Goal: Communication & Community: Answer question/provide support

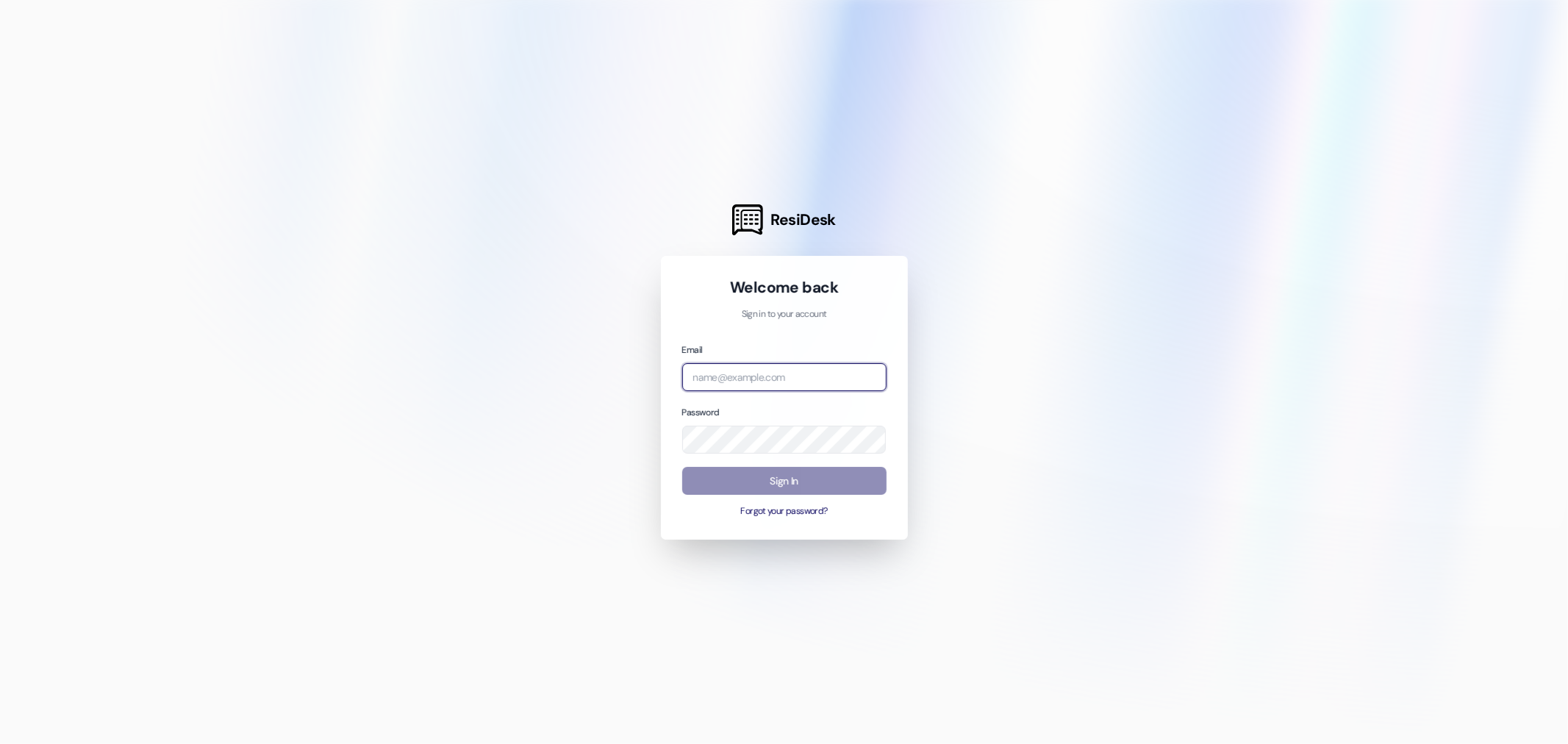
type input "[EMAIL_ADDRESS][DOMAIN_NAME]"
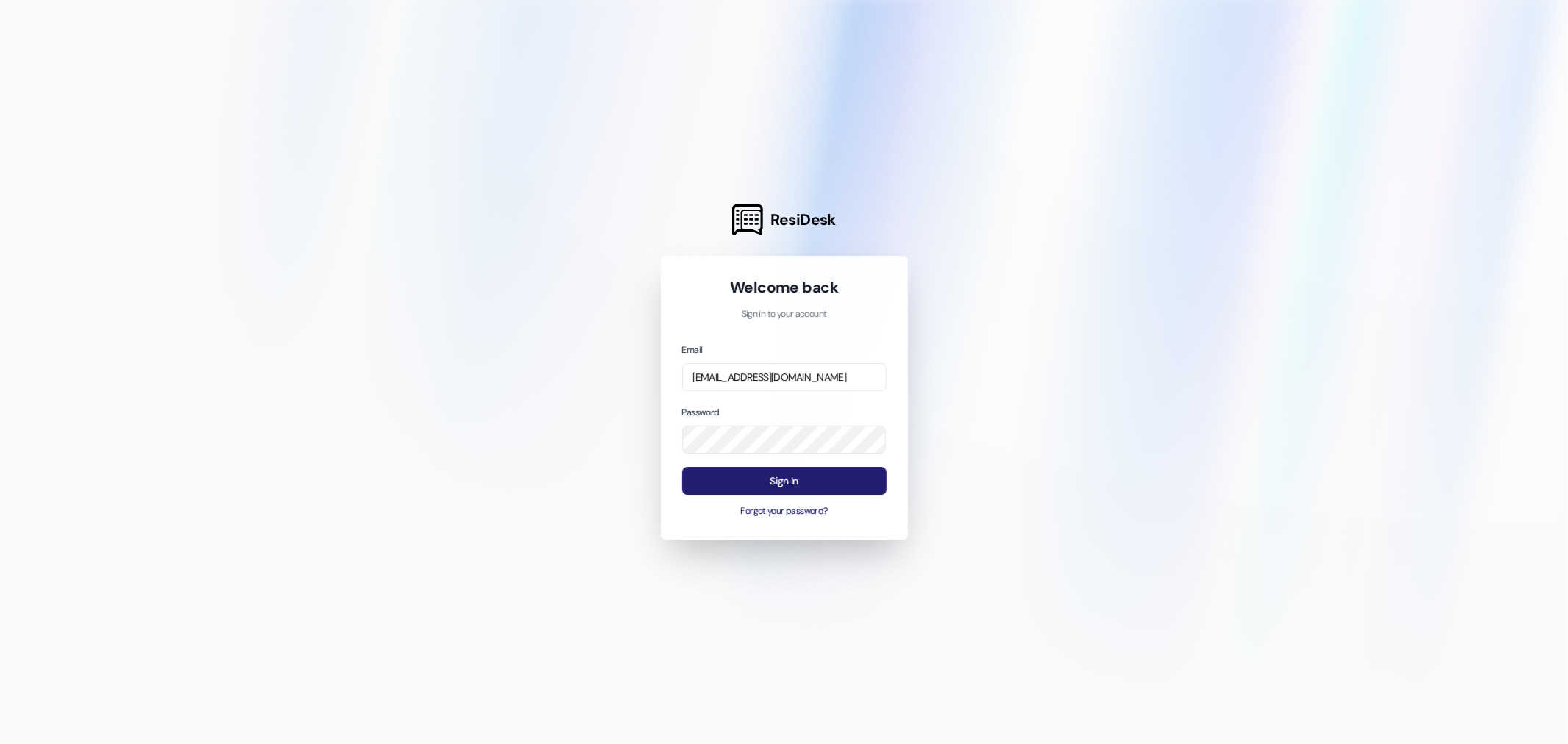
click at [777, 480] on button "Sign In" at bounding box center [784, 481] width 205 height 28
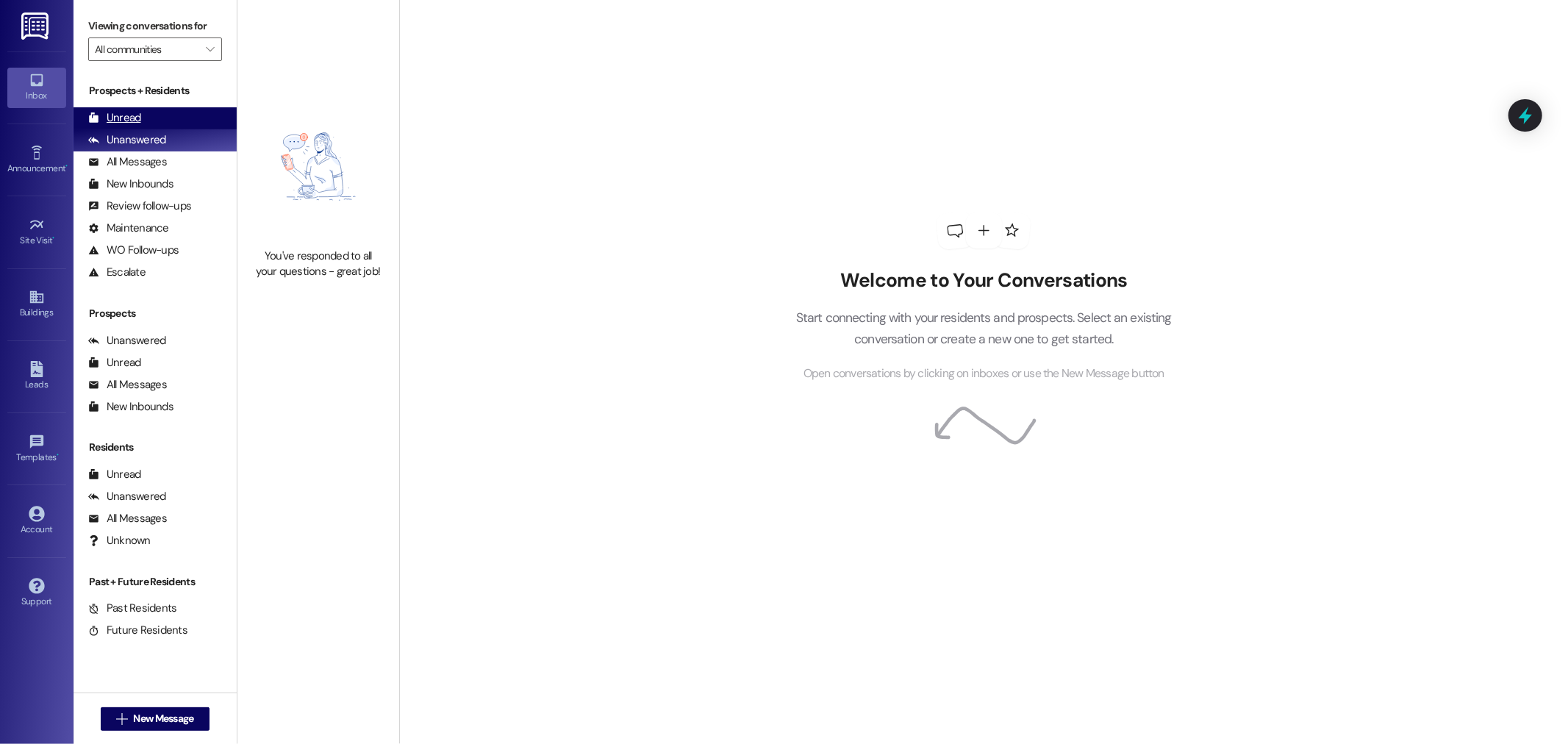
click at [134, 120] on div "Unread" at bounding box center [115, 118] width 53 height 15
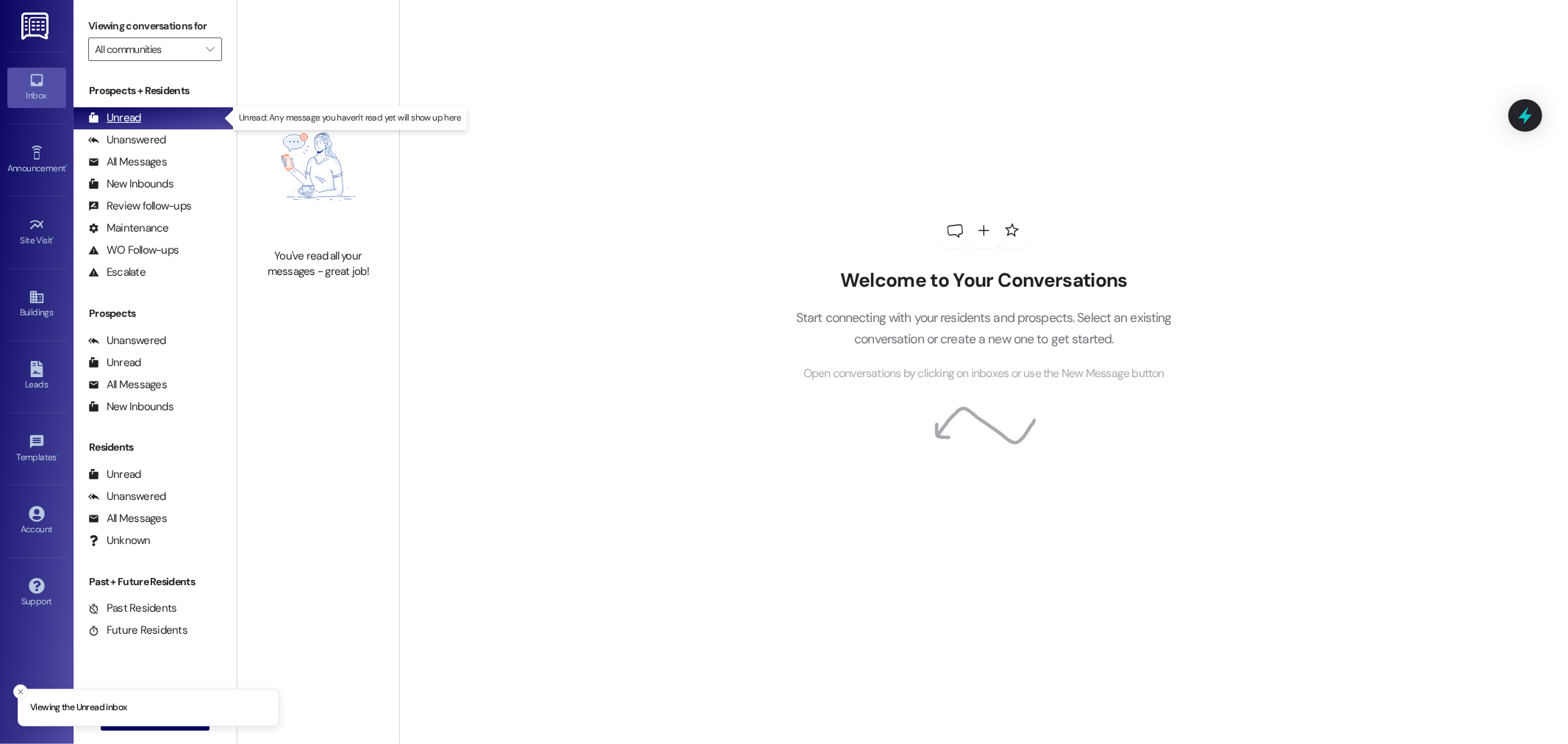
click at [134, 120] on div "Unread" at bounding box center [115, 118] width 53 height 15
click at [144, 133] on div "Unanswered" at bounding box center [127, 140] width 78 height 15
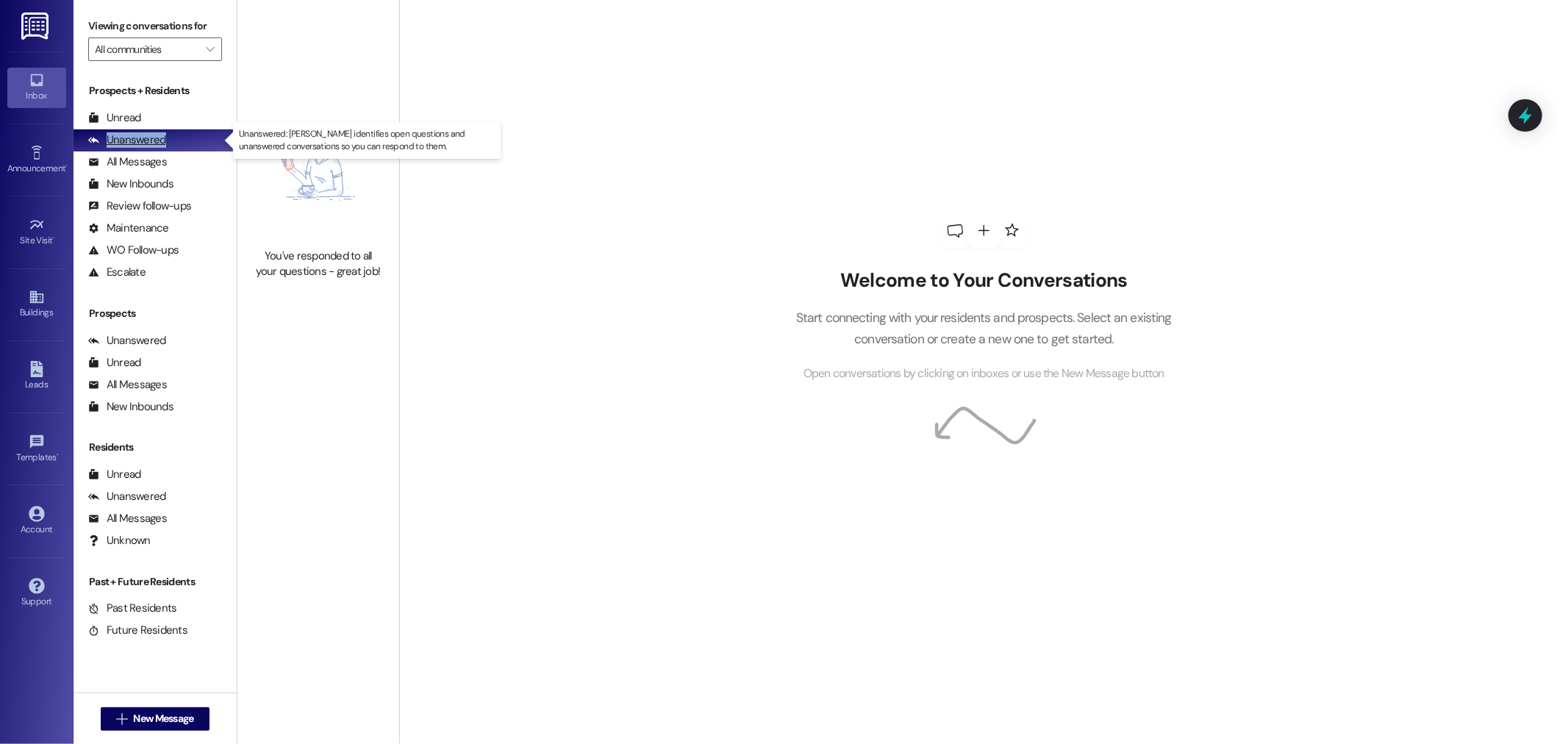
click at [144, 133] on div "Unanswered" at bounding box center [127, 140] width 78 height 15
click at [192, 144] on div "Unanswered (0)" at bounding box center [155, 140] width 163 height 22
click at [142, 726] on button " New Message" at bounding box center [154, 718] width 109 height 24
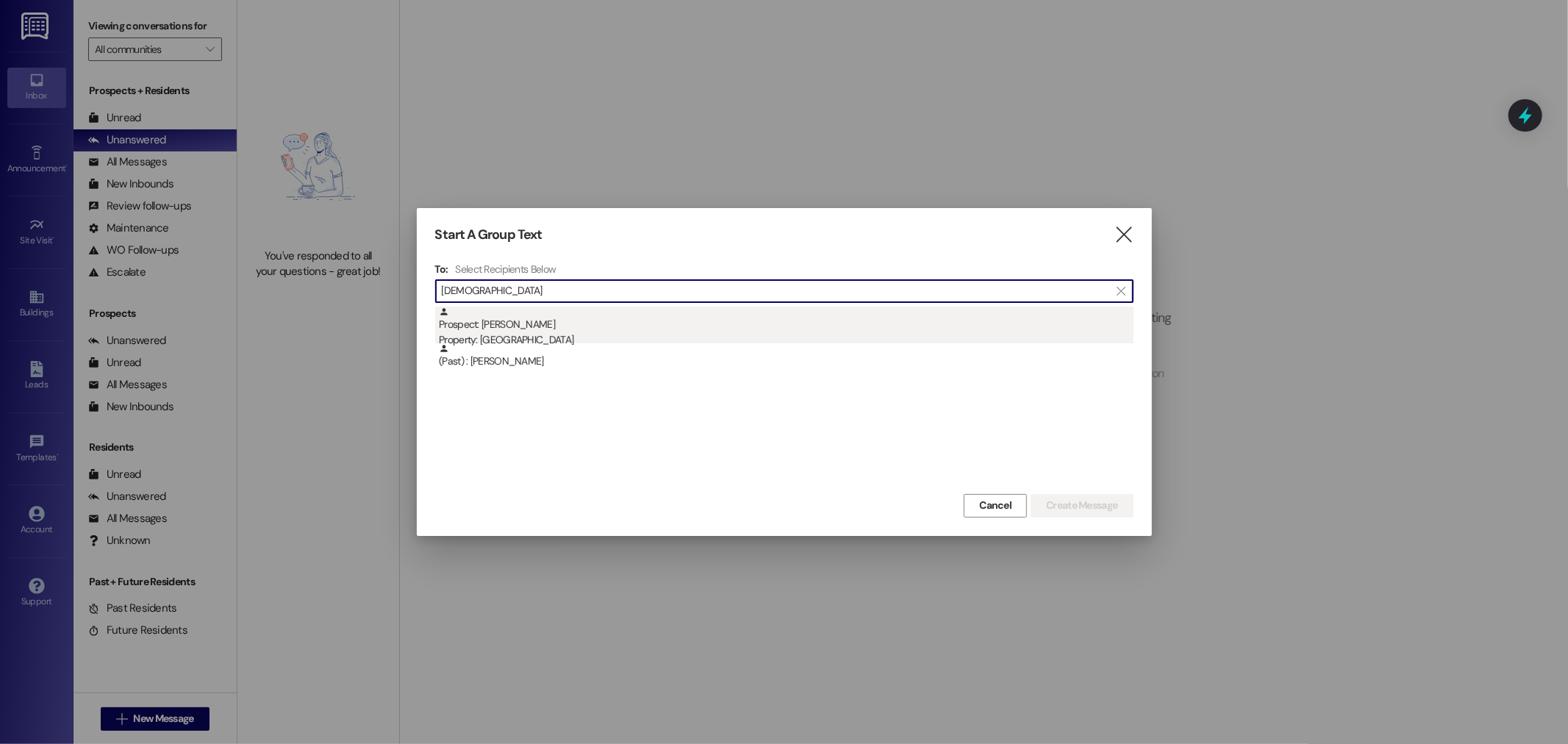
type input "[DEMOGRAPHIC_DATA]"
click at [500, 339] on div "Property: [GEOGRAPHIC_DATA]" at bounding box center [785, 340] width 694 height 15
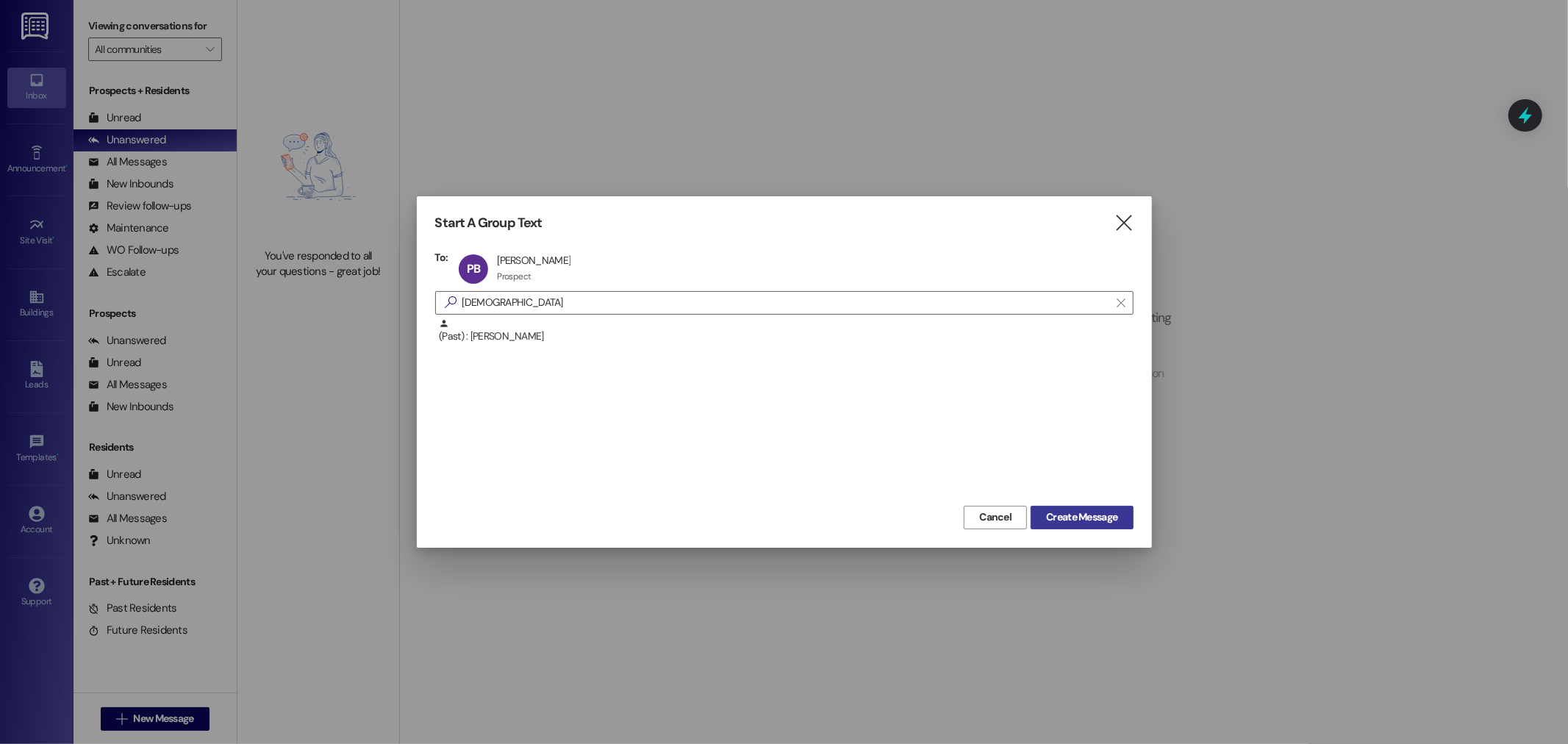
click at [1084, 510] on span "Create Message" at bounding box center [1081, 517] width 71 height 15
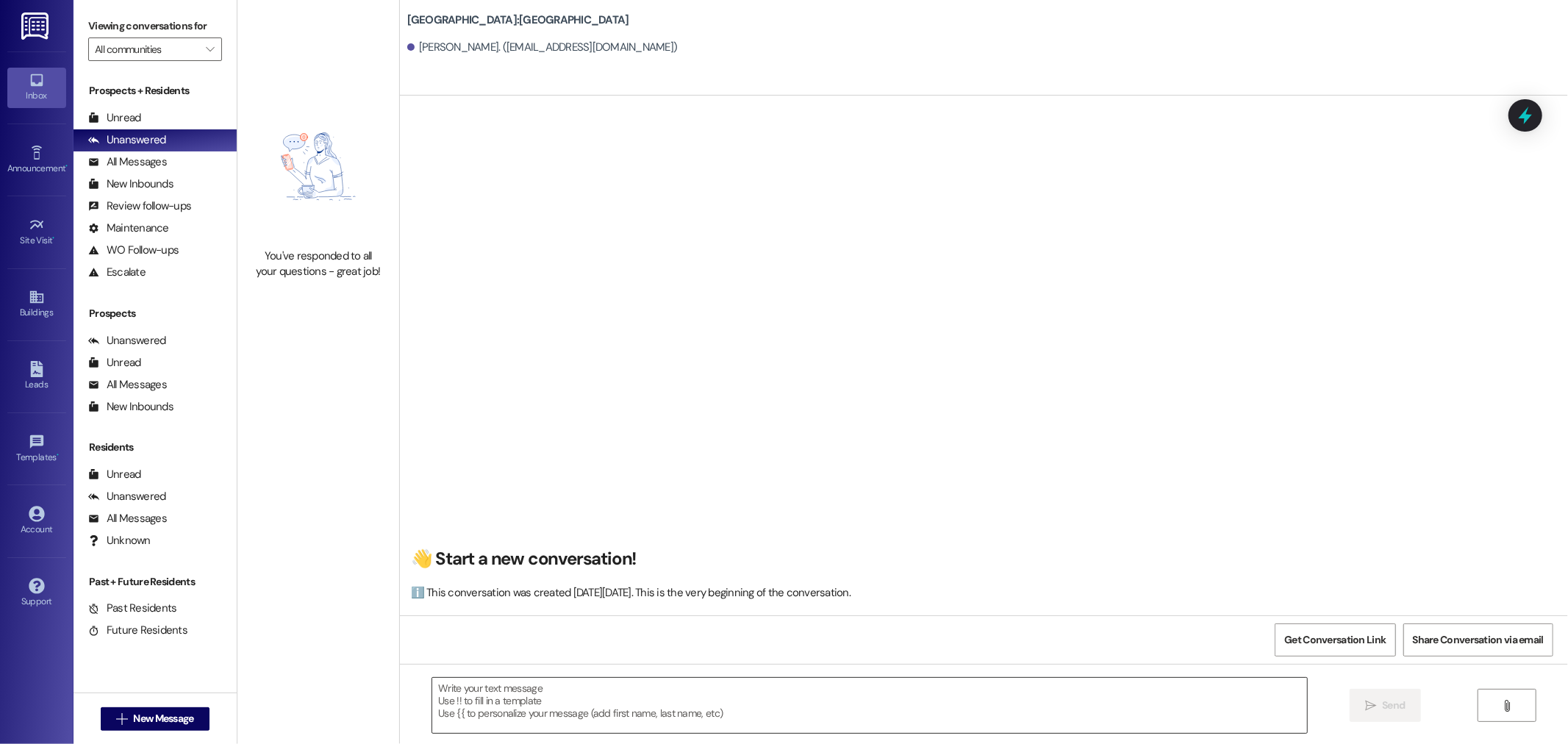
click at [550, 709] on textarea at bounding box center [869, 705] width 874 height 55
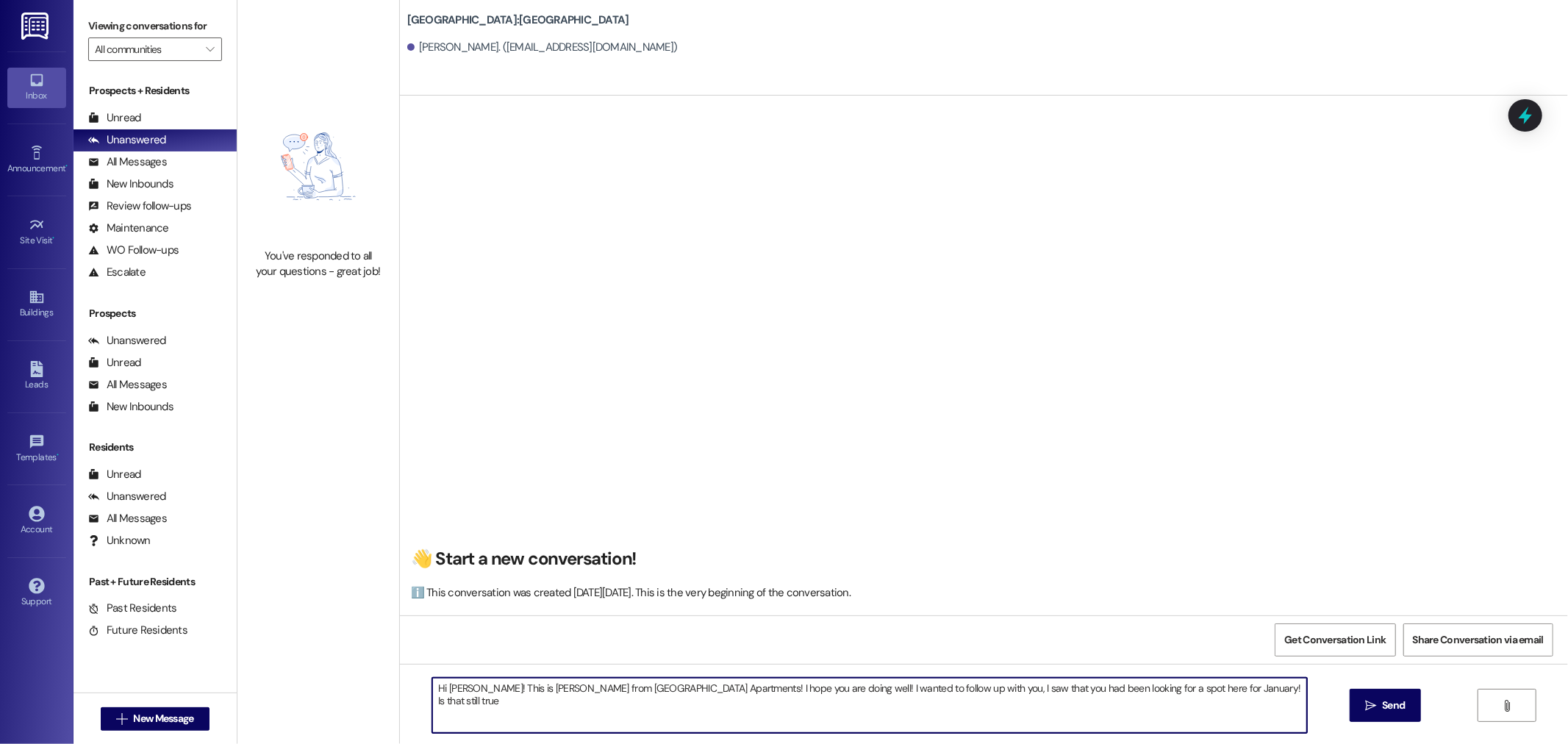
type textarea "Hi [PERSON_NAME]! This is [PERSON_NAME] from [GEOGRAPHIC_DATA] Apartments! I ho…"
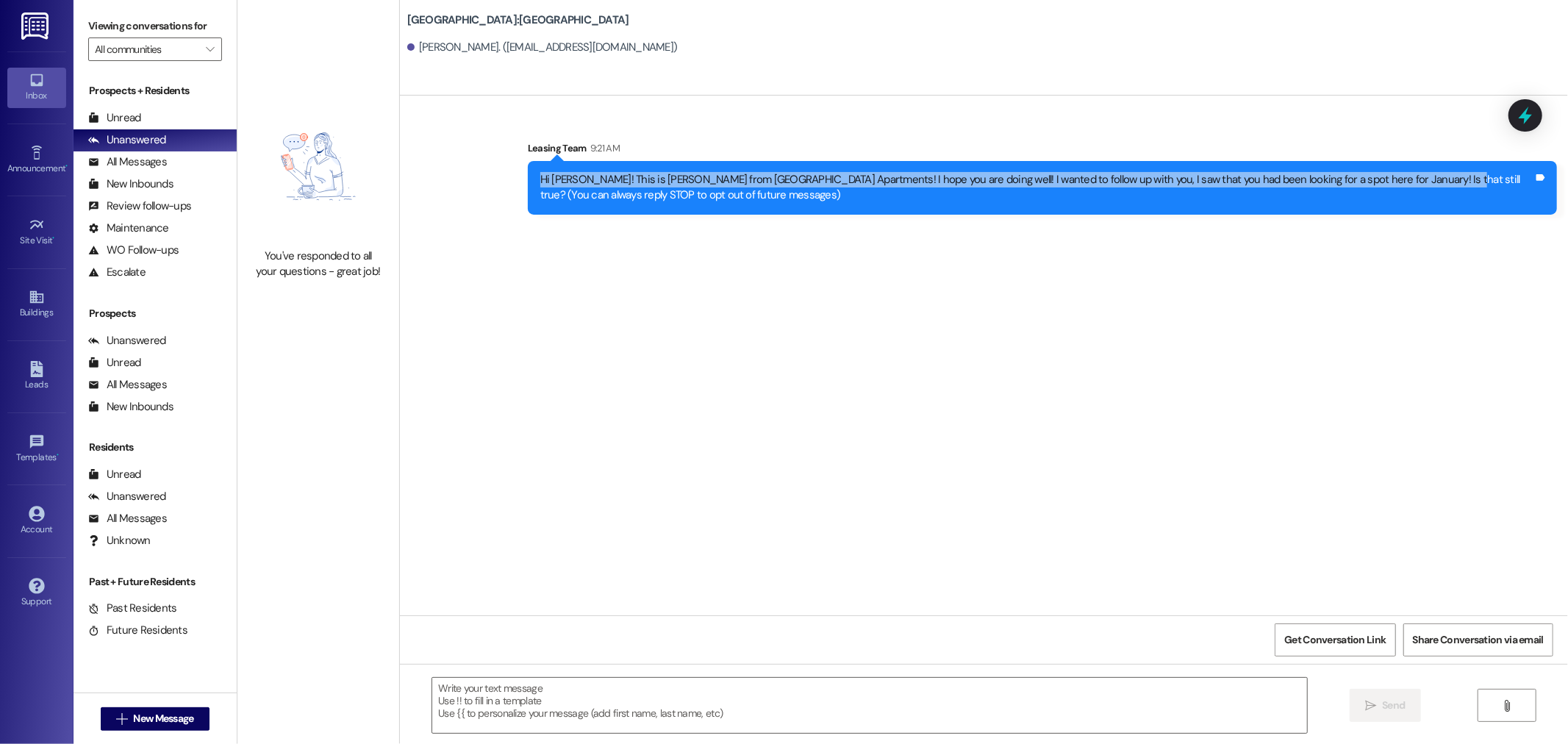
drag, startPoint x: 525, startPoint y: 176, endPoint x: 1399, endPoint y: 178, distance: 874.0
click at [1399, 178] on div "Hi [PERSON_NAME]! This is [PERSON_NAME] from [GEOGRAPHIC_DATA] Apartments! I ho…" at bounding box center [1042, 188] width 1029 height 54
copy div "Hi [PERSON_NAME]! This is [PERSON_NAME] from [GEOGRAPHIC_DATA] Apartments! I ho…"
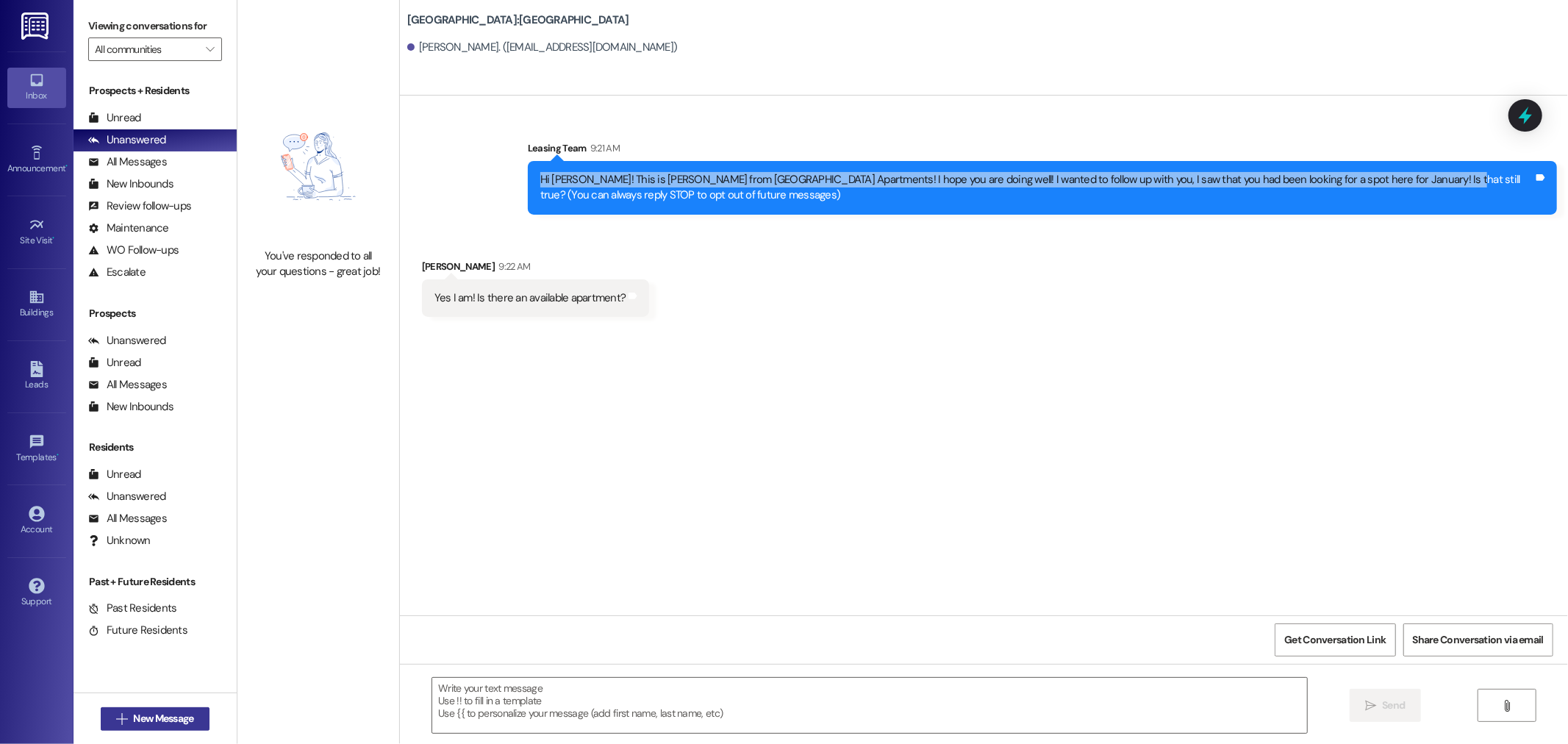
click at [154, 730] on button " New Message" at bounding box center [154, 718] width 109 height 24
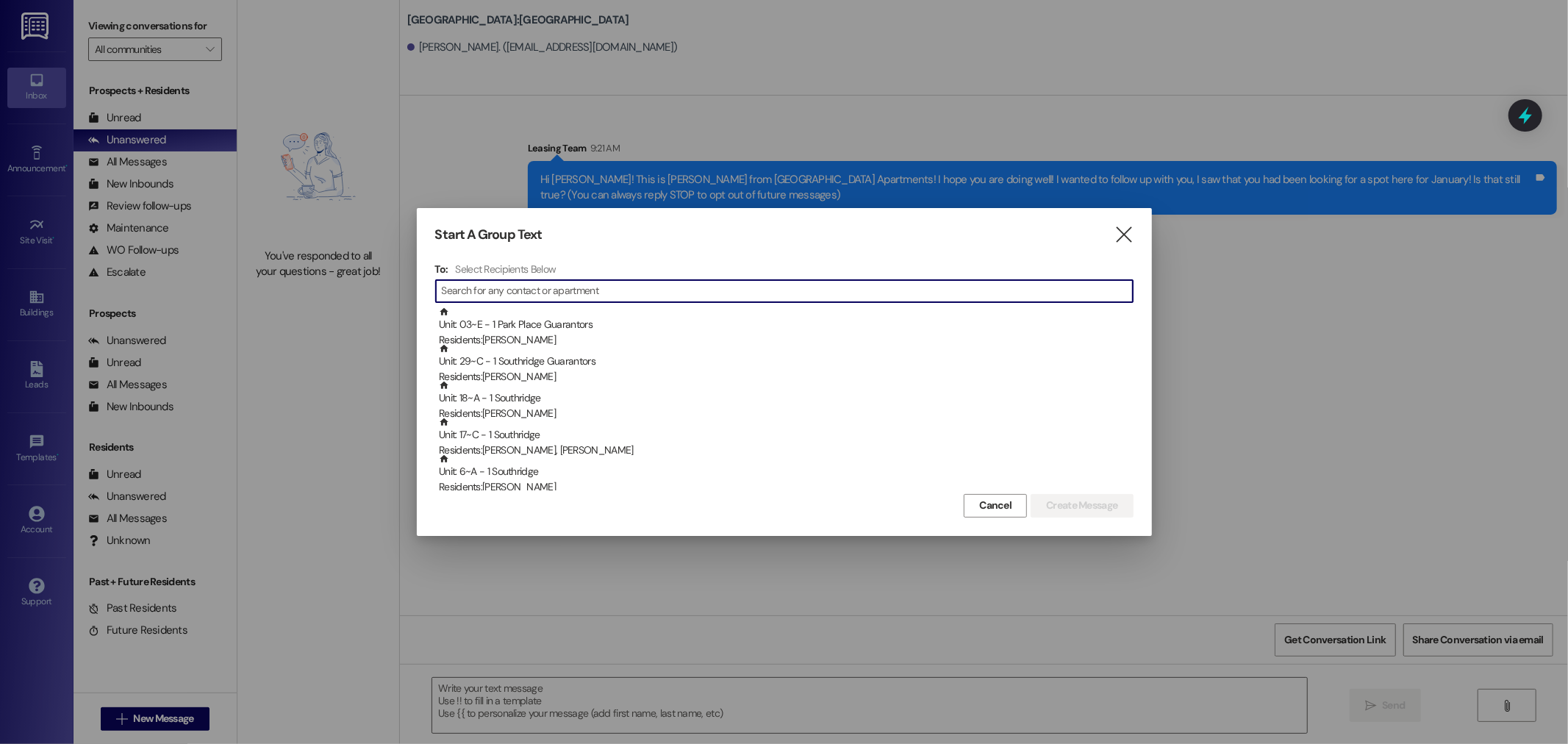
click at [155, 723] on div at bounding box center [784, 372] width 1568 height 744
click at [509, 290] on input at bounding box center [786, 291] width 691 height 21
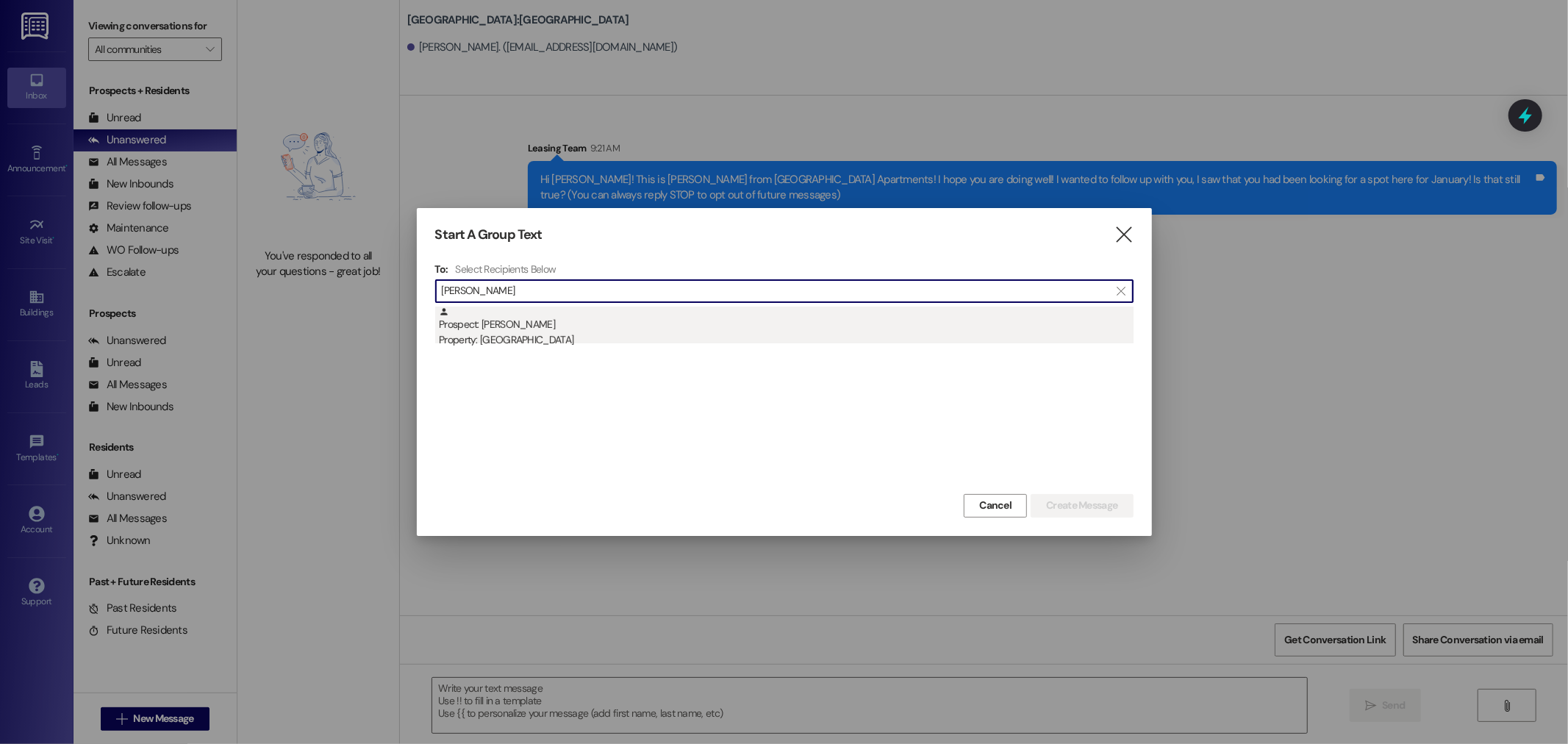
type input "[PERSON_NAME]"
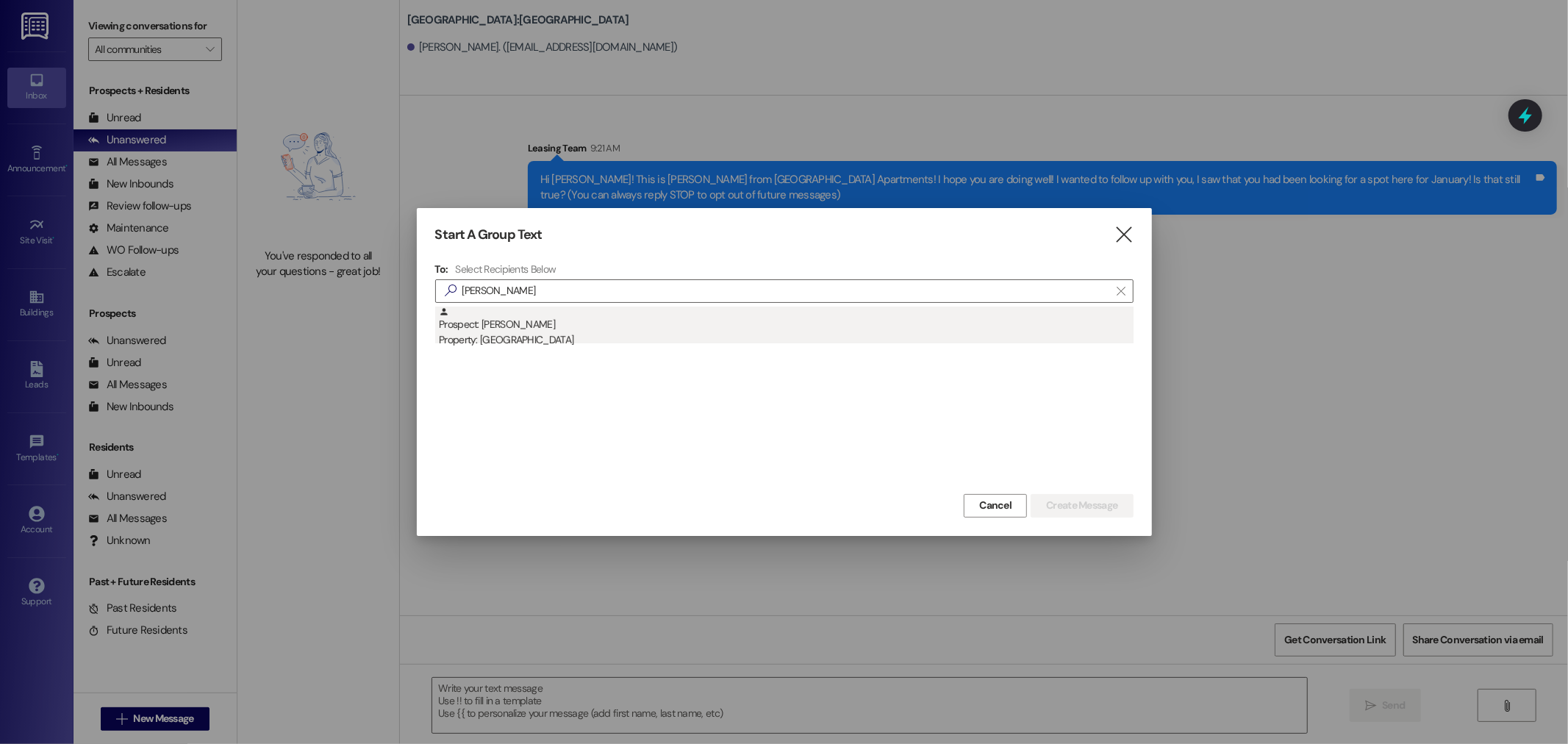
click at [586, 338] on div "Property: [GEOGRAPHIC_DATA]" at bounding box center [785, 340] width 694 height 15
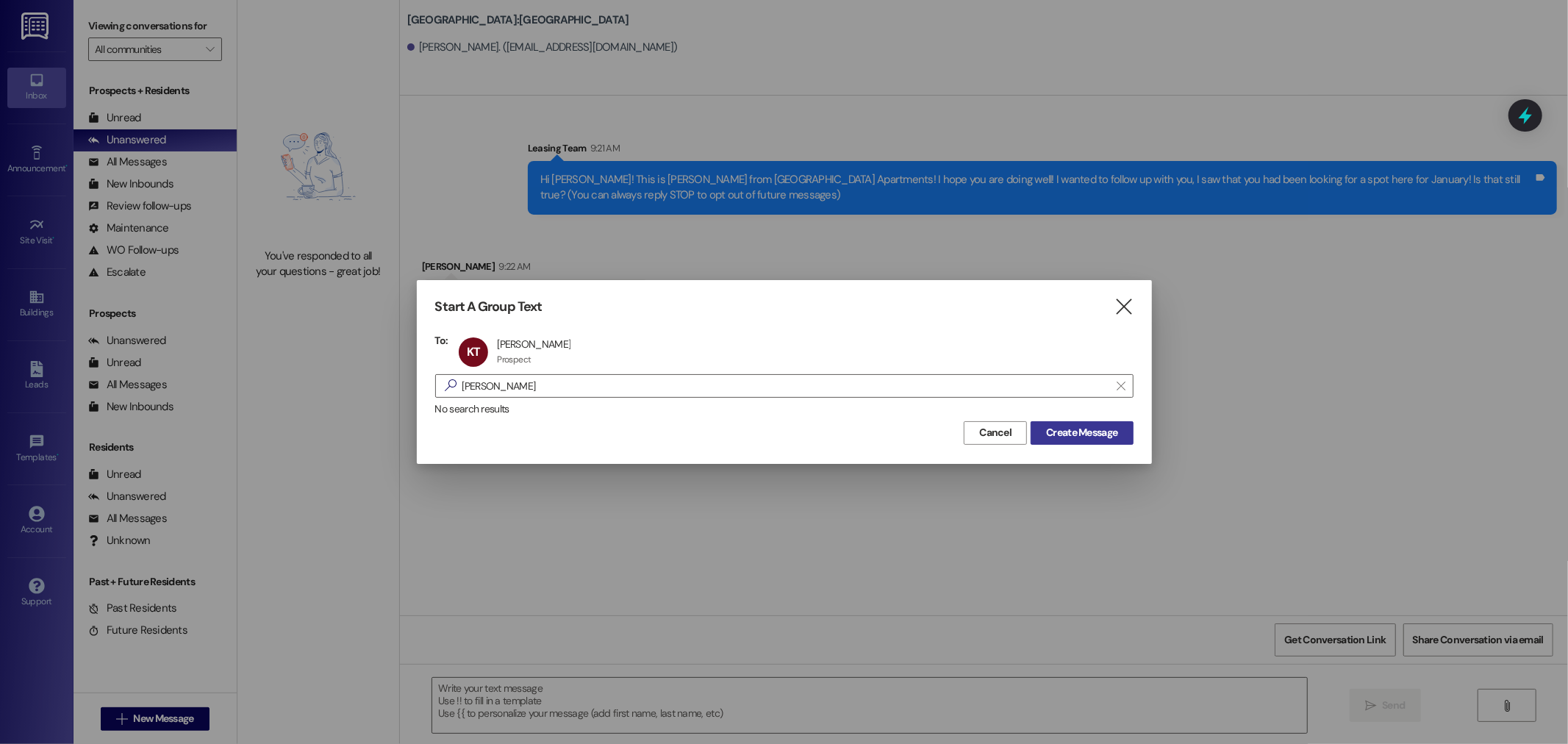
click at [1084, 431] on span "Create Message" at bounding box center [1081, 432] width 71 height 15
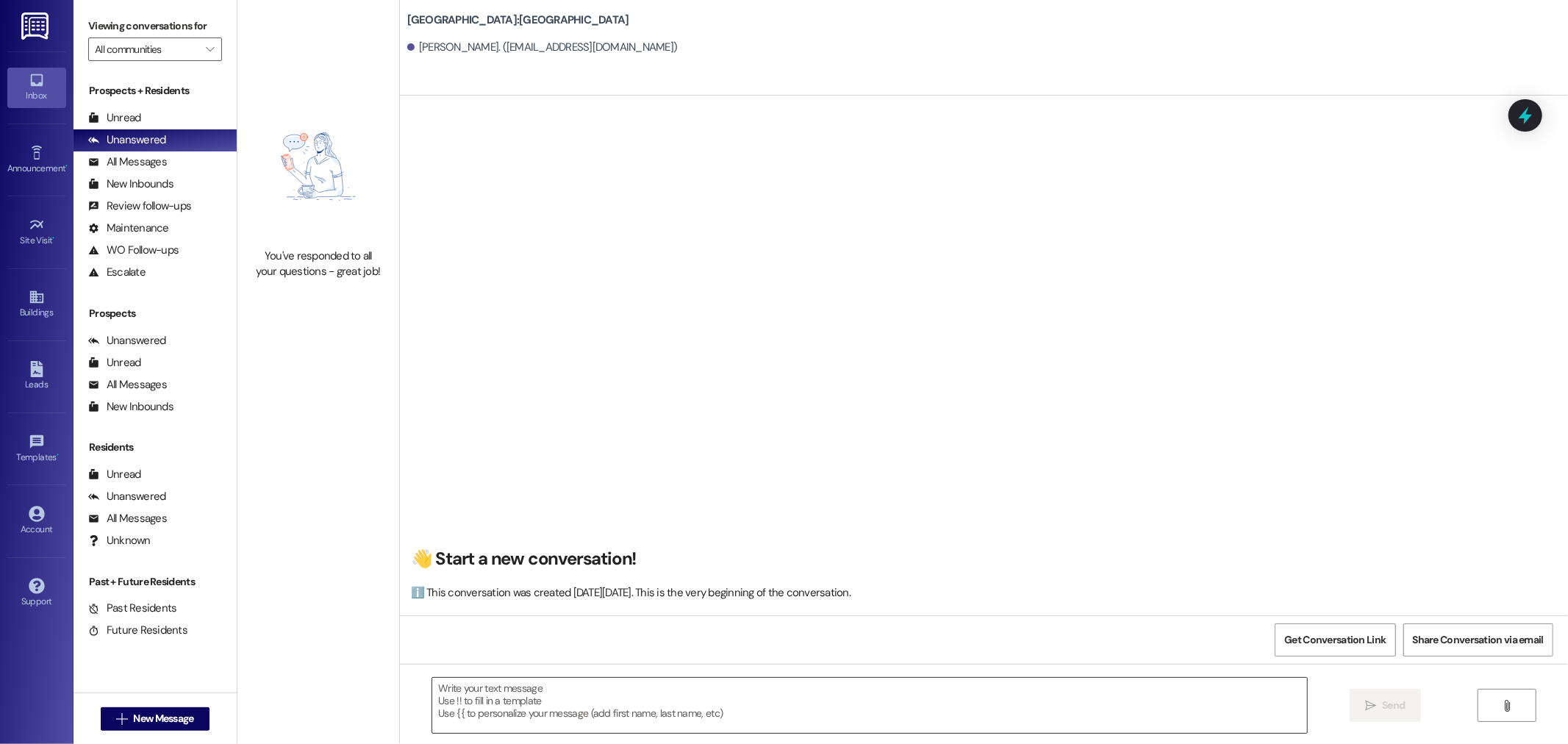
click at [600, 699] on textarea at bounding box center [869, 705] width 874 height 55
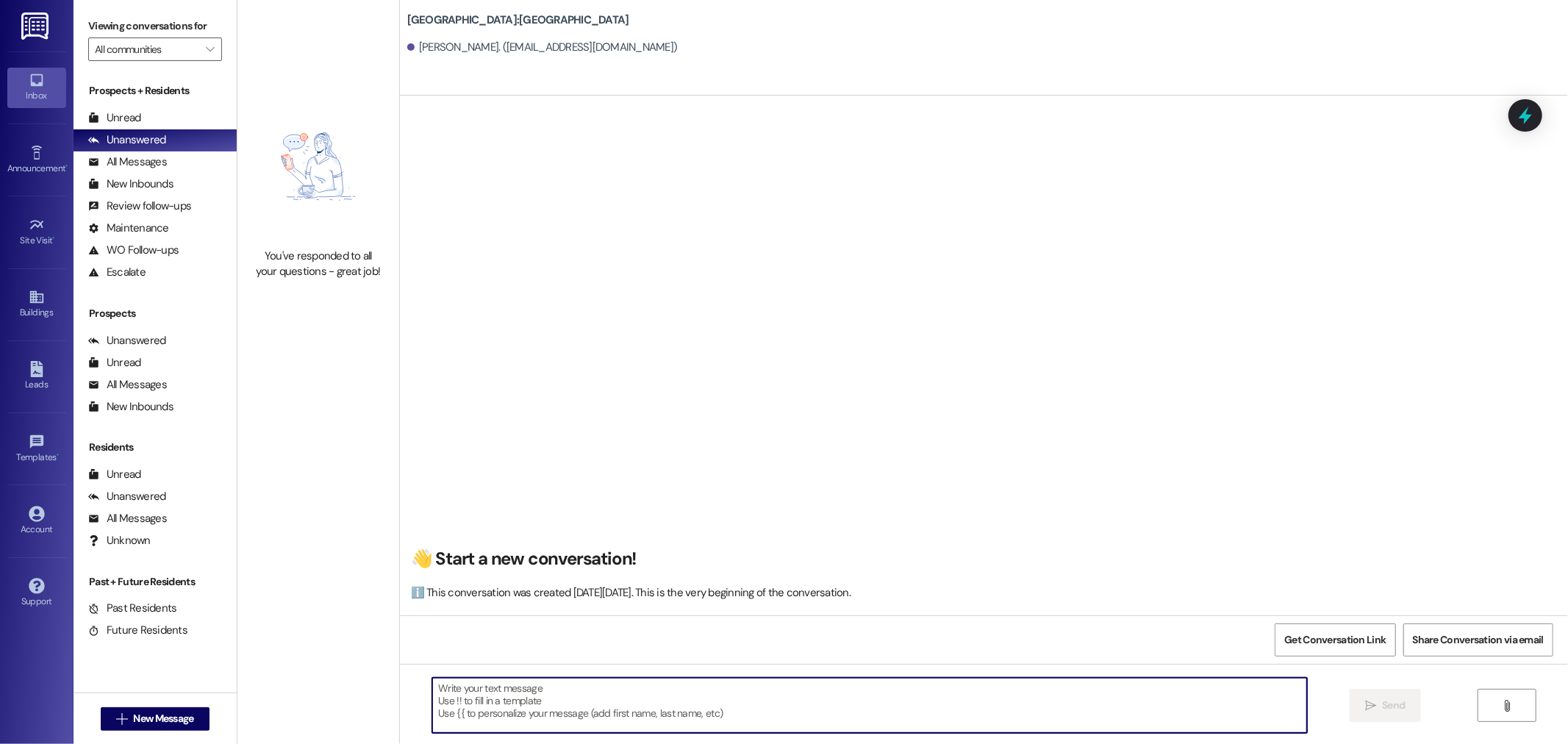
paste textarea "Hi [PERSON_NAME]! This is [PERSON_NAME] from [GEOGRAPHIC_DATA] Apartments! I ho…"
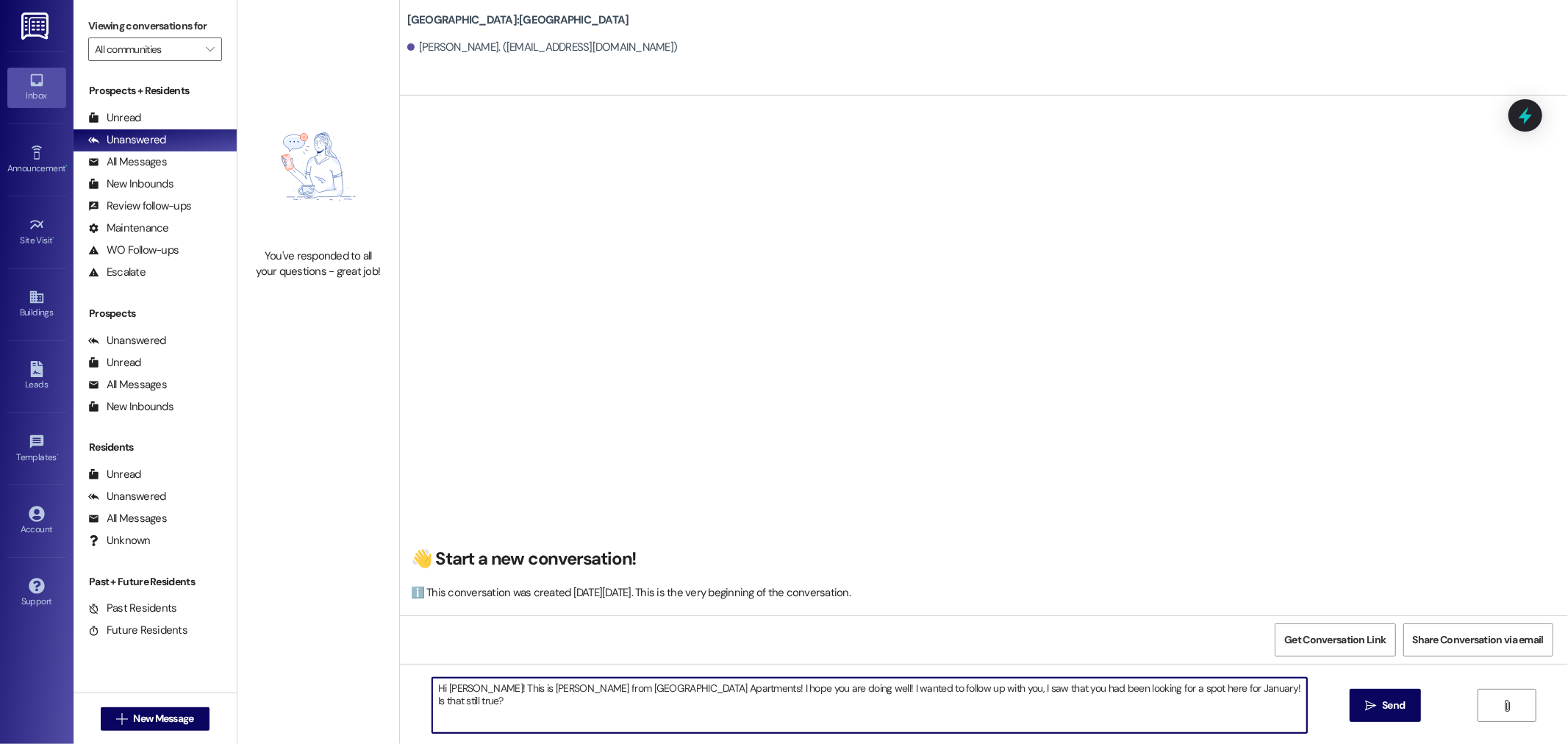
click at [469, 692] on textarea "Hi [PERSON_NAME]! This is [PERSON_NAME] from [GEOGRAPHIC_DATA] Apartments! I ho…" at bounding box center [869, 705] width 874 height 55
click at [975, 687] on textarea "Hi [PERSON_NAME]! This is [PERSON_NAME] from [GEOGRAPHIC_DATA] Apartments! I ho…" at bounding box center [869, 705] width 874 height 55
drag, startPoint x: 973, startPoint y: 688, endPoint x: 1015, endPoint y: 689, distance: 42.0
click at [1015, 689] on textarea "Hi [PERSON_NAME]! This is [PERSON_NAME] from [GEOGRAPHIC_DATA] Apartments! I ho…" at bounding box center [869, 705] width 874 height 55
click at [1084, 687] on textarea "Hi [PERSON_NAME]! This is [PERSON_NAME] from [GEOGRAPHIC_DATA] Apartments! I ho…" at bounding box center [869, 705] width 874 height 55
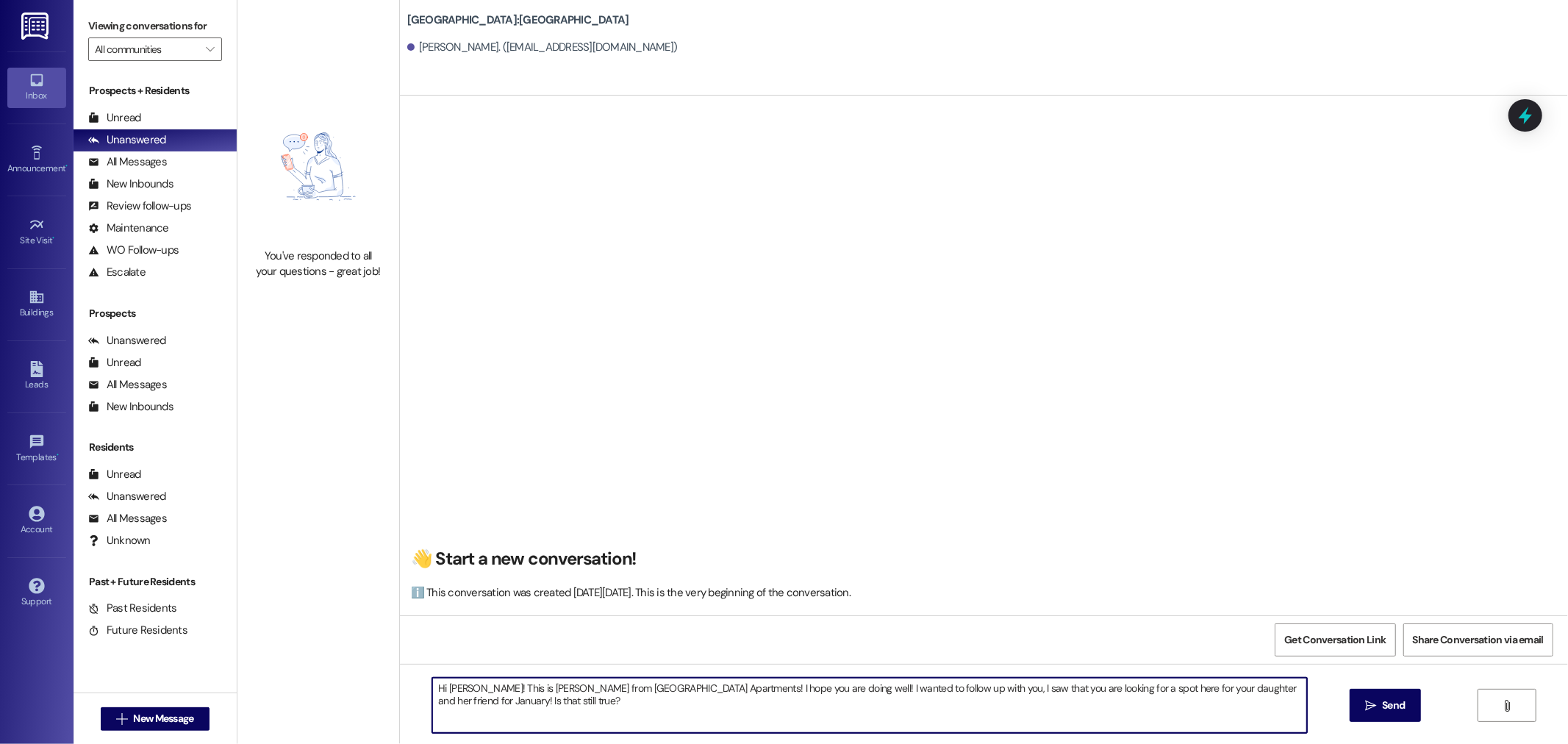
drag, startPoint x: 1162, startPoint y: 687, endPoint x: 1218, endPoint y: 687, distance: 56.0
click at [1218, 687] on textarea "Hi [PERSON_NAME]! This is [PERSON_NAME] from [GEOGRAPHIC_DATA] Apartments! I ho…" at bounding box center [869, 705] width 874 height 55
type textarea "Hi [PERSON_NAME]! This is [PERSON_NAME] from [GEOGRAPHIC_DATA] Apartments! I ho…"
click at [1370, 707] on icon "" at bounding box center [1371, 706] width 11 height 11
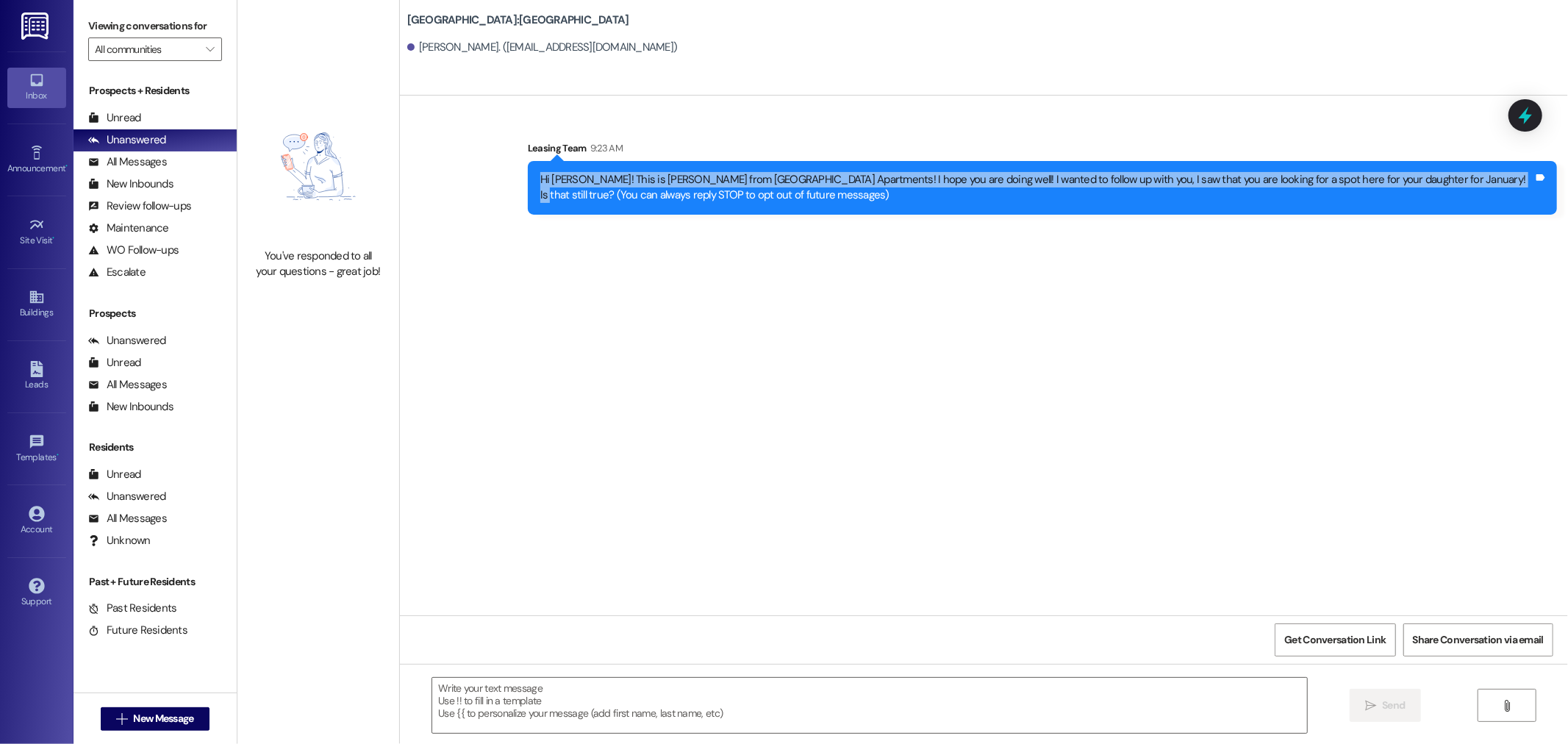
drag, startPoint x: 528, startPoint y: 179, endPoint x: 1441, endPoint y: 175, distance: 913.0
click at [1441, 175] on div "Hi [PERSON_NAME]! This is [PERSON_NAME] from [GEOGRAPHIC_DATA] Apartments! I ho…" at bounding box center [1036, 188] width 996 height 31
copy div "Hi [PERSON_NAME]! This is [PERSON_NAME] from [GEOGRAPHIC_DATA] Apartments! I ho…"
click at [153, 717] on span "New Message" at bounding box center [163, 718] width 61 height 15
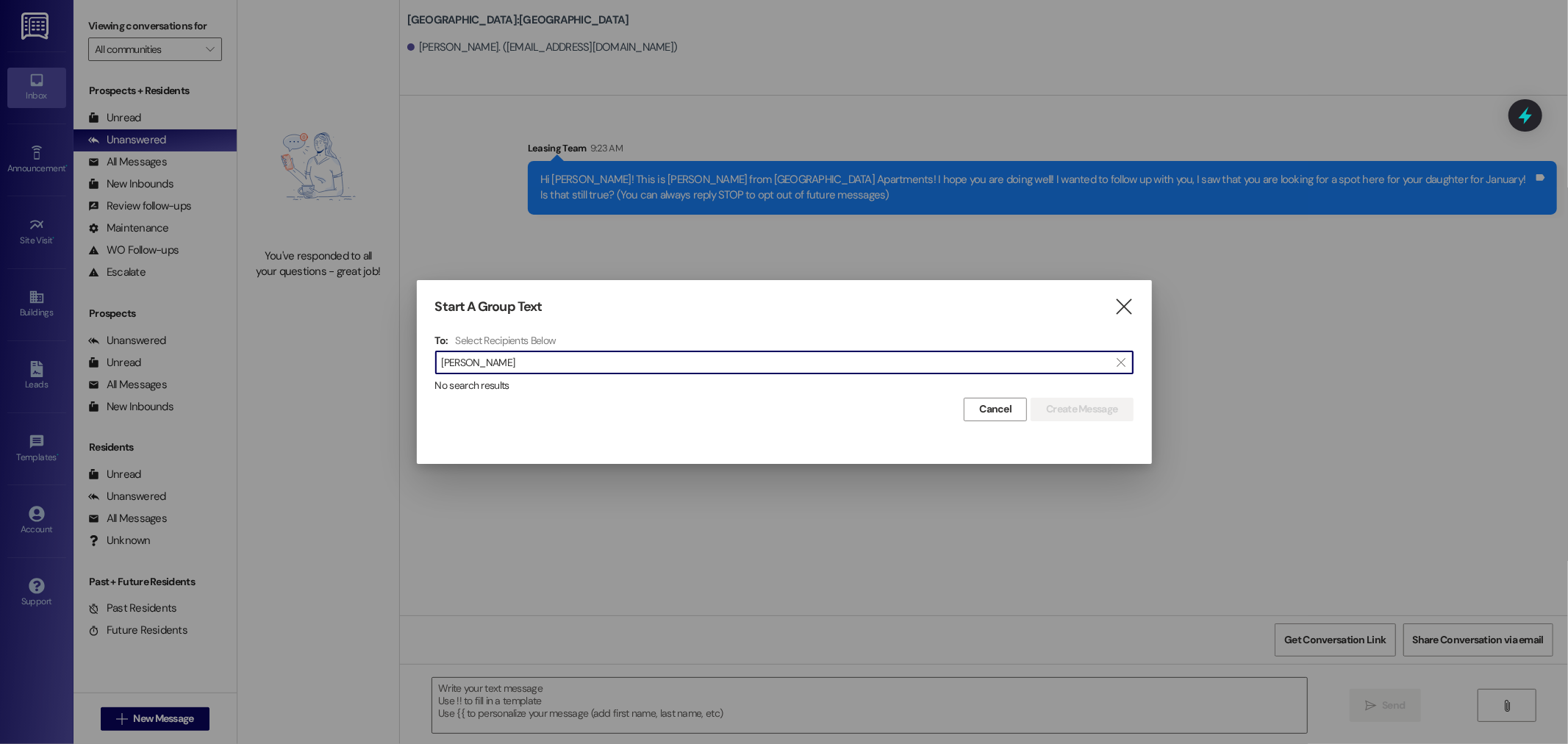
type input "[PERSON_NAME]"
click at [503, 98] on div at bounding box center [784, 372] width 1568 height 744
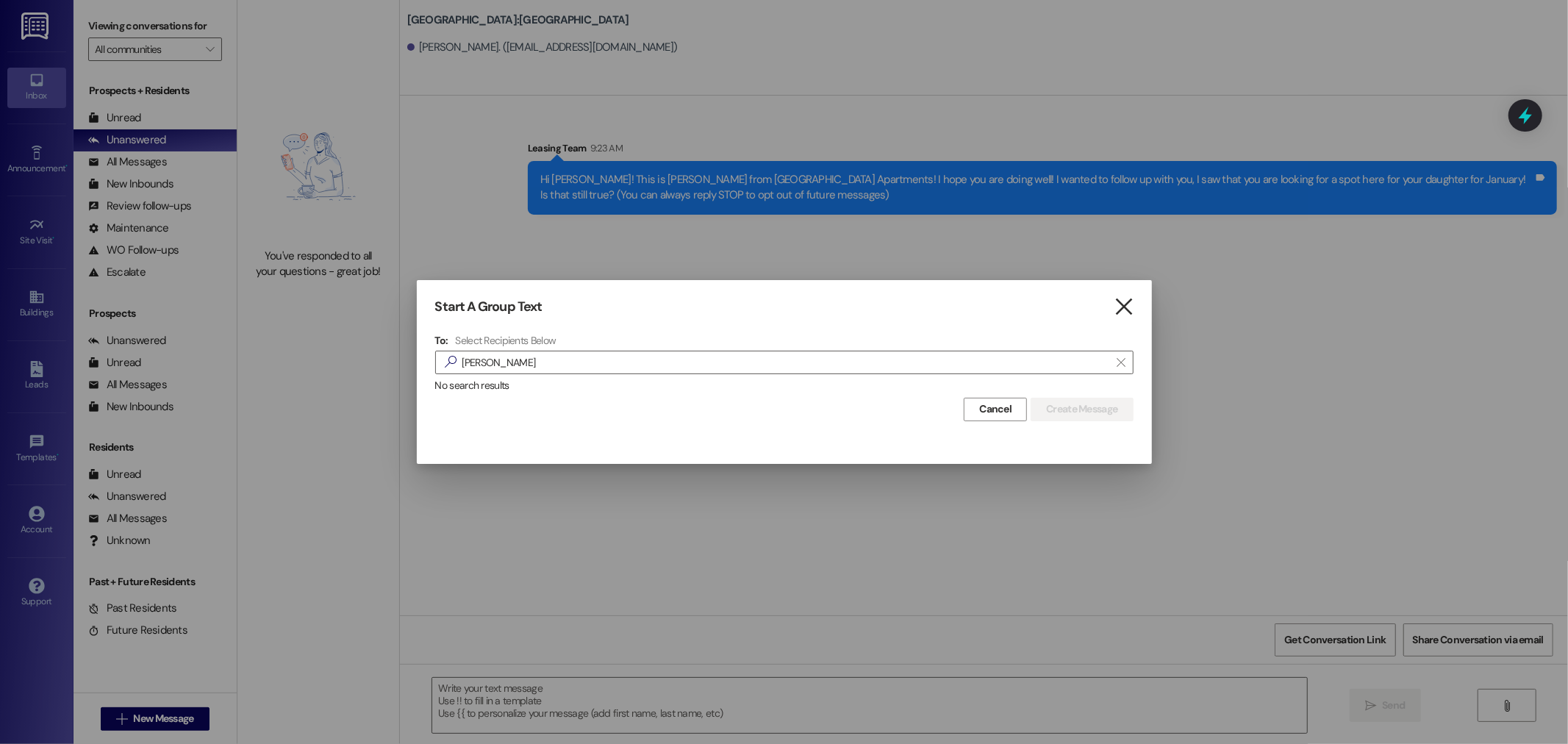
click at [1126, 309] on icon "" at bounding box center [1123, 307] width 20 height 15
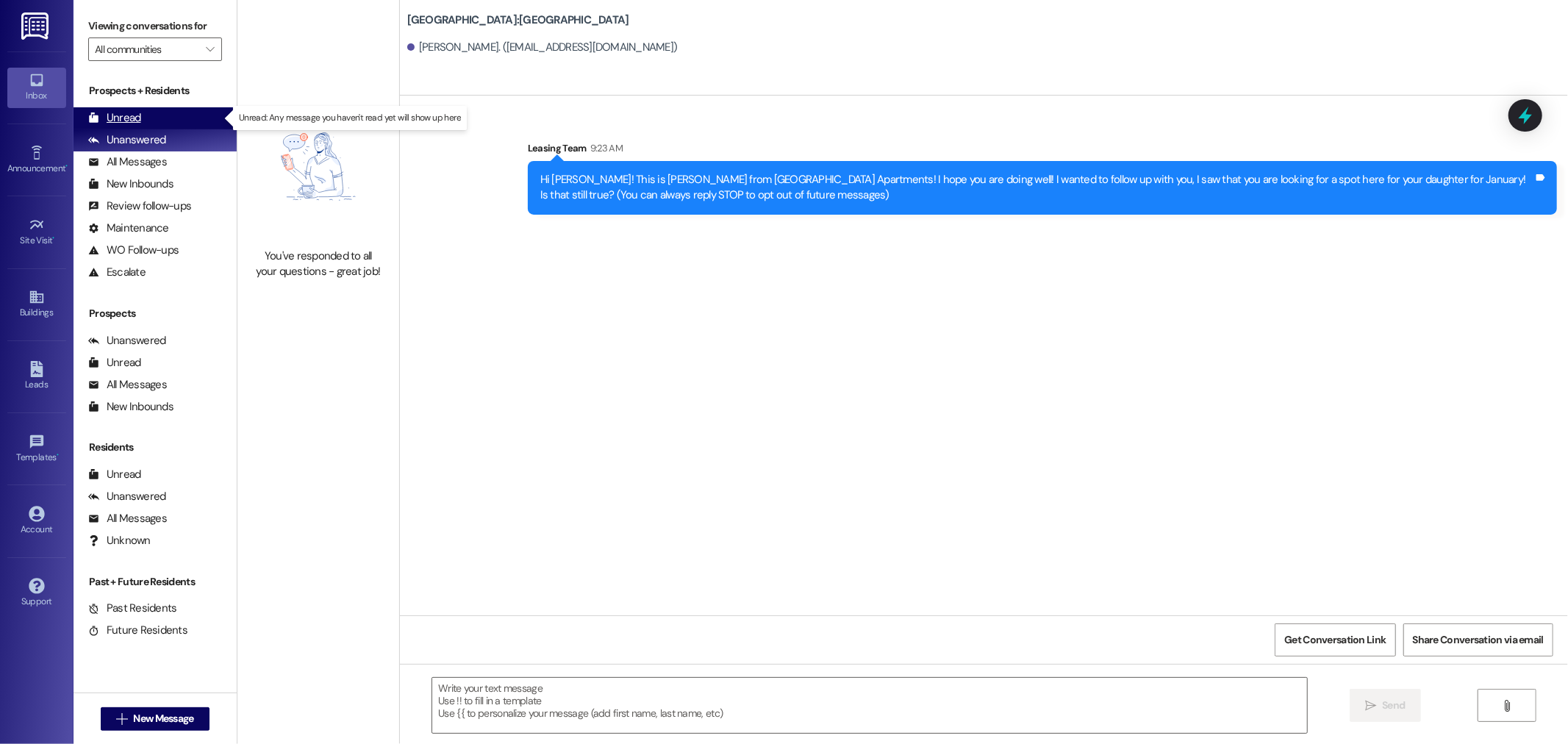
click at [139, 117] on div "Unread" at bounding box center [115, 118] width 53 height 15
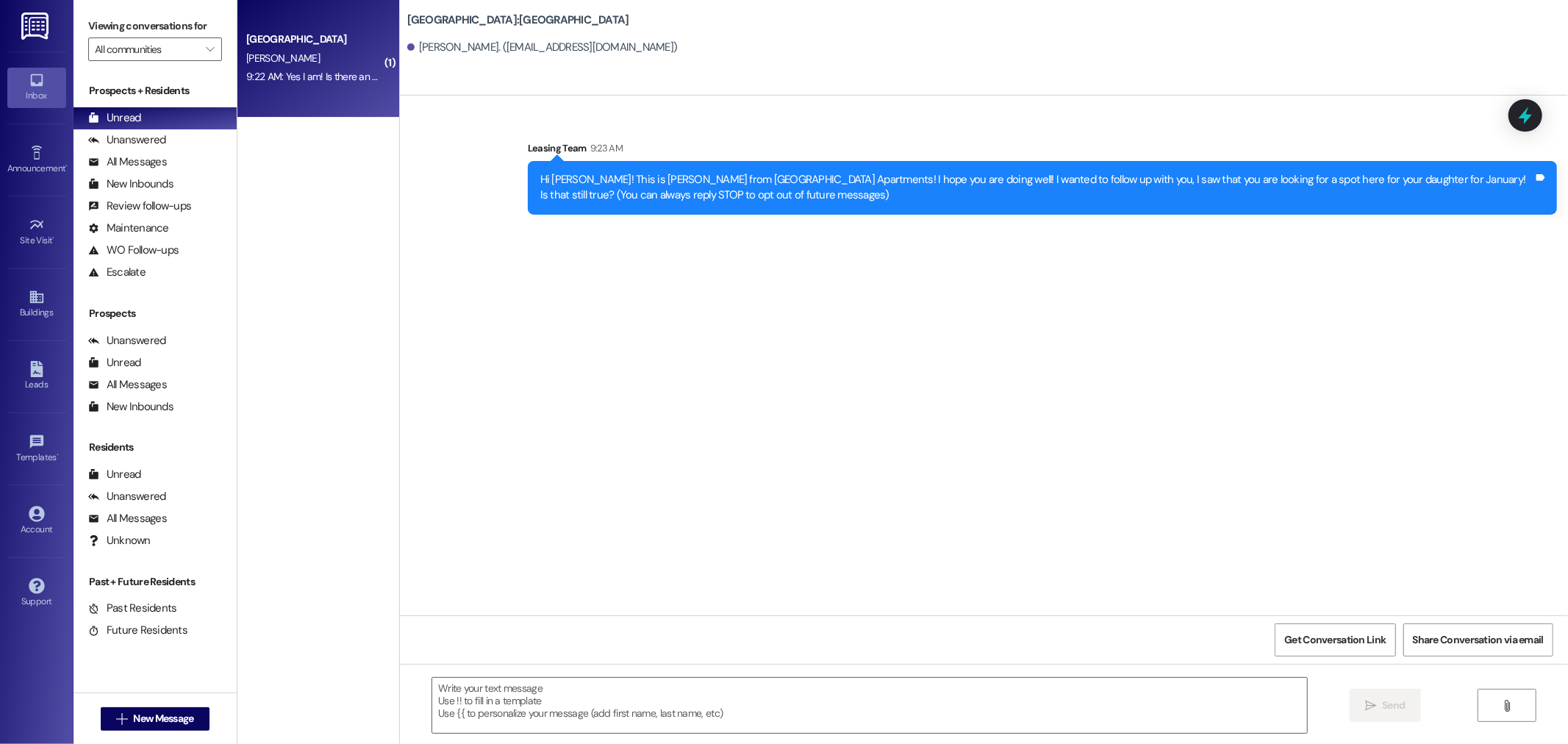
click at [246, 71] on div "9:22 AM: Yes I am! Is there an available apartment? 9:22 AM: Yes I am! Is there…" at bounding box center [353, 77] width 215 height 13
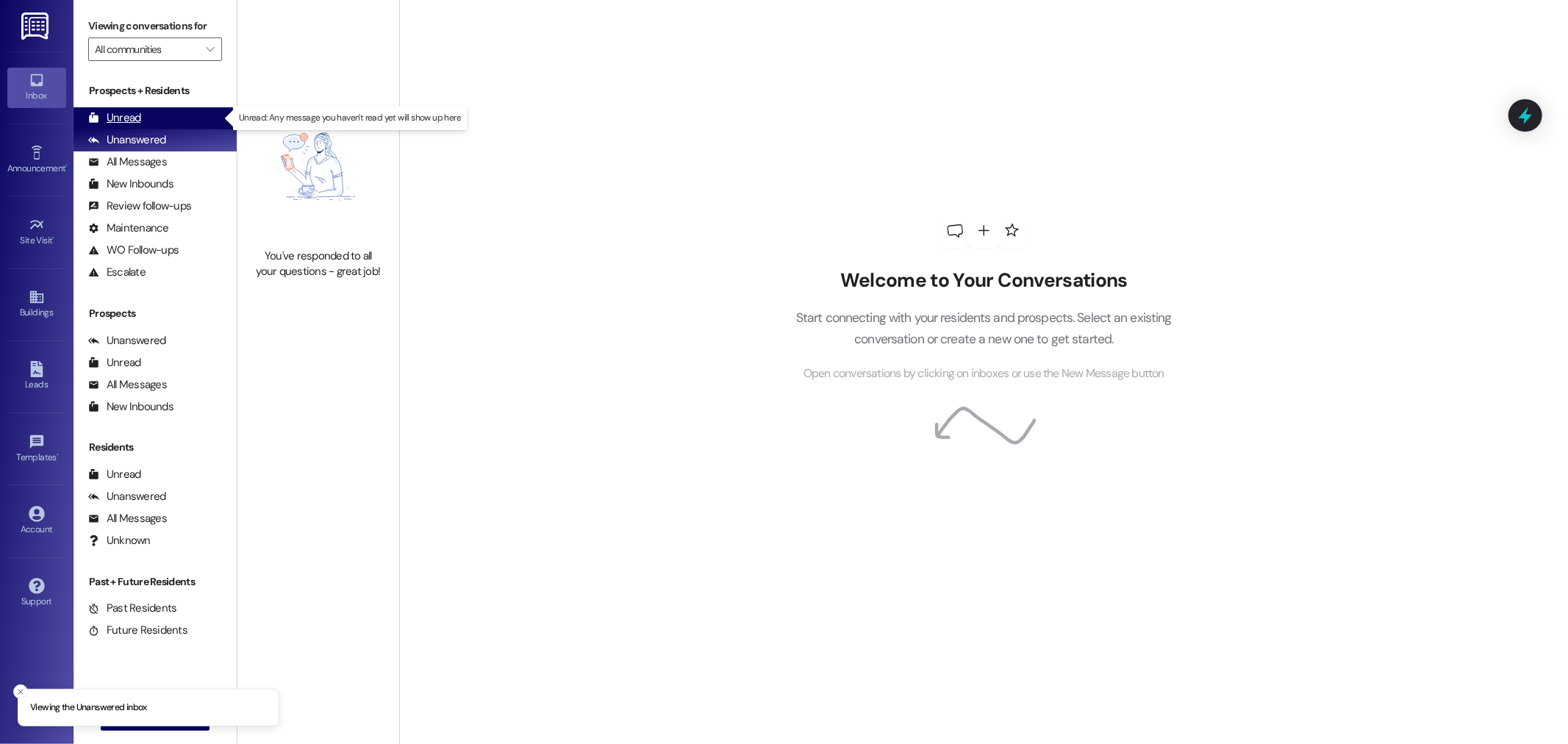
click at [172, 123] on div "Unread (0)" at bounding box center [155, 118] width 163 height 22
